Goal: Transaction & Acquisition: Purchase product/service

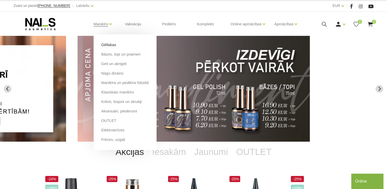
click at [107, 46] on link "Gēllakas" at bounding box center [108, 45] width 15 height 6
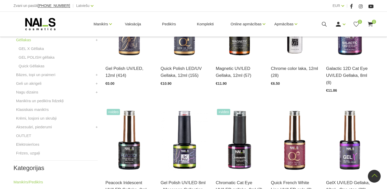
scroll to position [330, 0]
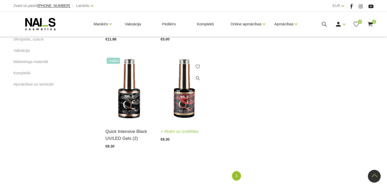
click at [185, 93] on img at bounding box center [184, 88] width 48 height 65
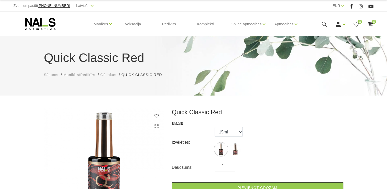
scroll to position [165, 0]
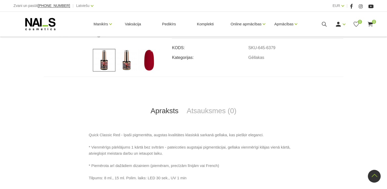
click at [144, 63] on img at bounding box center [149, 60] width 22 height 22
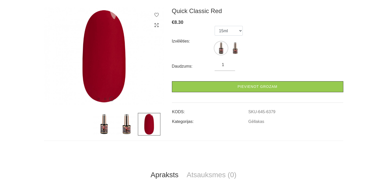
scroll to position [0, 0]
